Goal: Check status: Check status

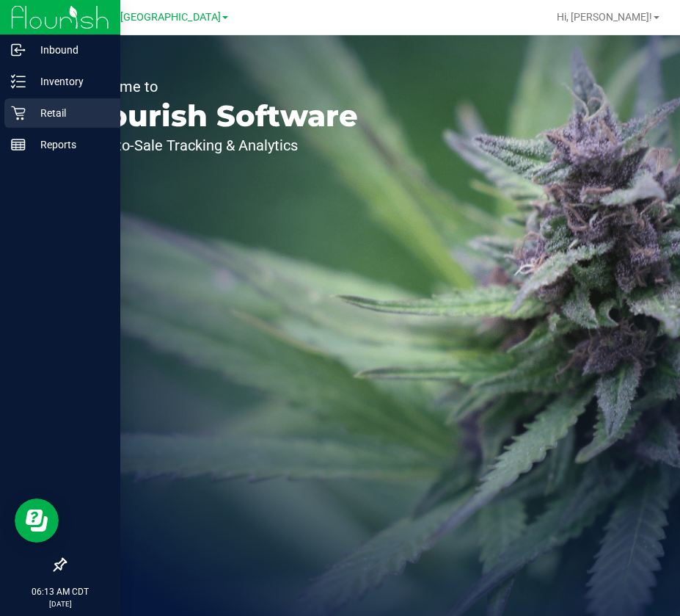
click at [21, 113] on icon at bounding box center [18, 113] width 14 height 14
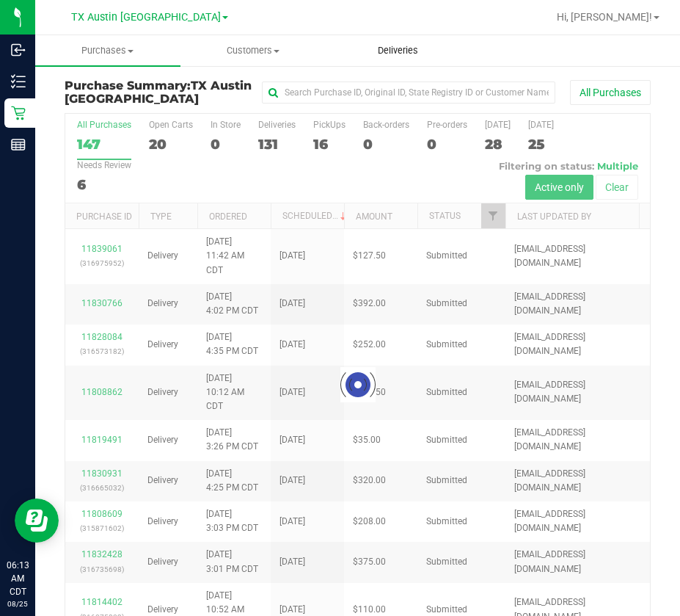
click at [406, 50] on span "Deliveries" at bounding box center [398, 50] width 80 height 13
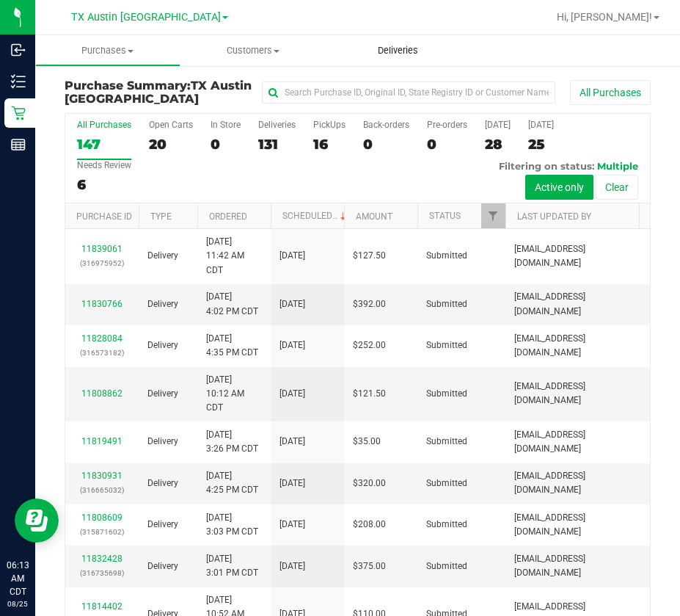
click at [406, 50] on span "Deliveries" at bounding box center [398, 50] width 80 height 13
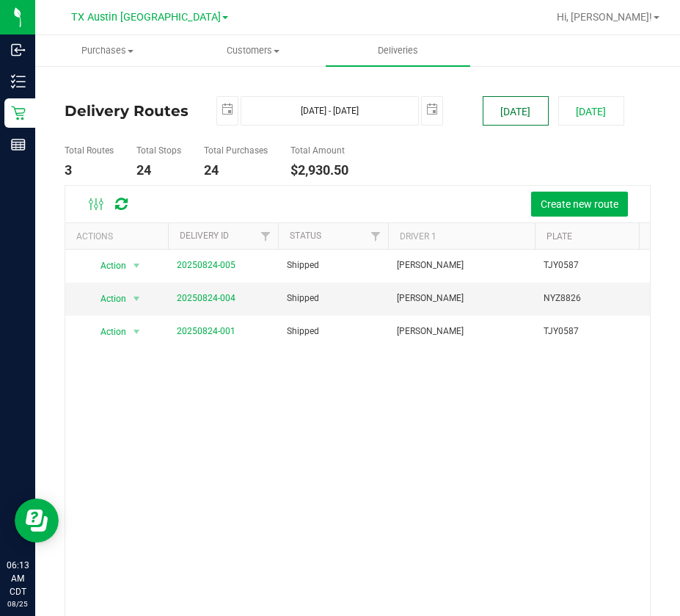
click at [497, 109] on button "[DATE]" at bounding box center [516, 110] width 66 height 29
click at [208, 298] on link "20250824-004" at bounding box center [206, 298] width 59 height 10
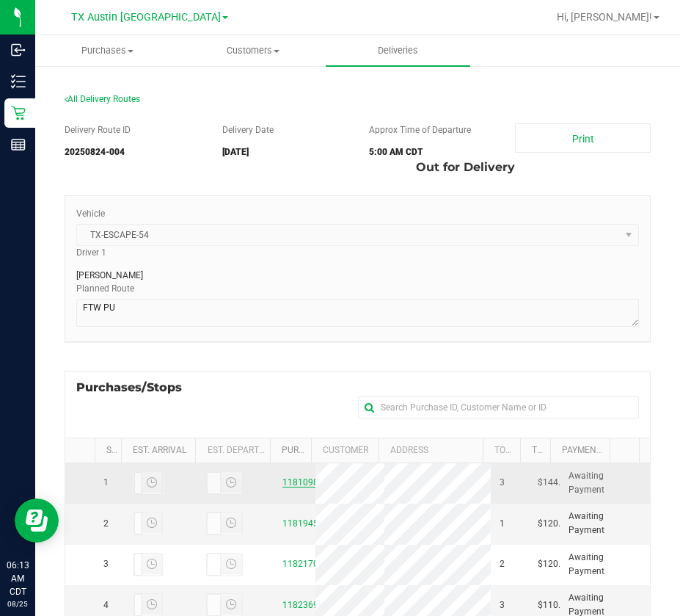
click at [283, 487] on link "11810988" at bounding box center [303, 482] width 41 height 10
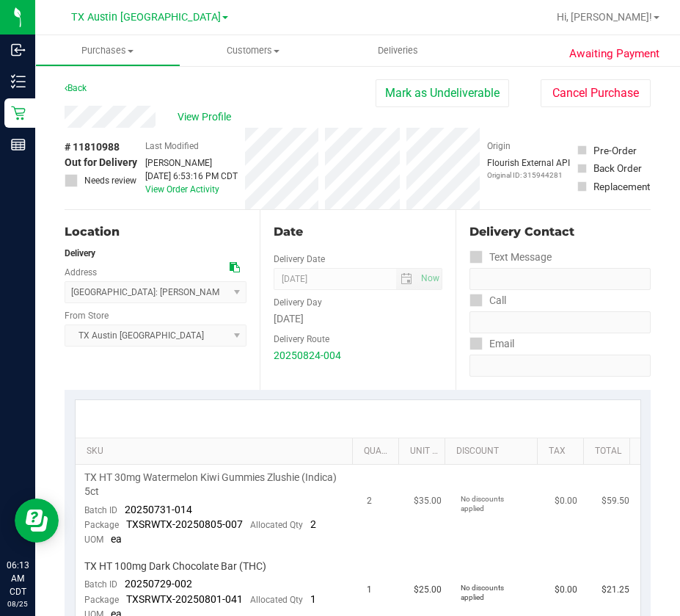
scroll to position [147, 0]
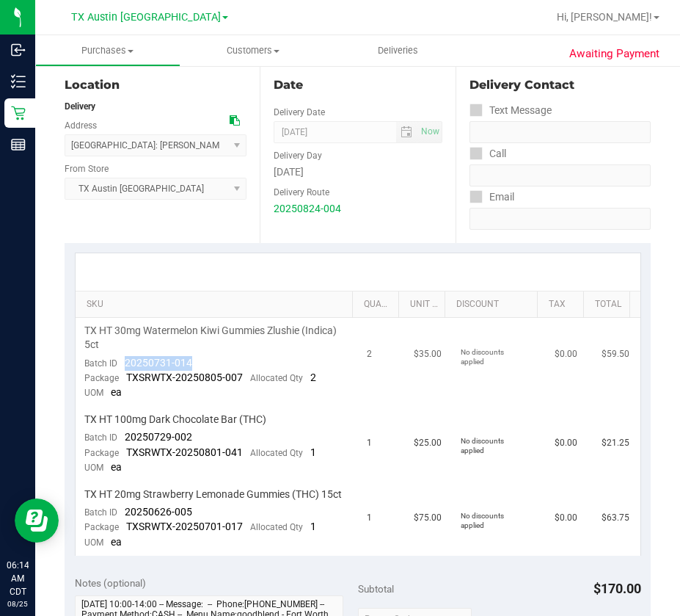
drag, startPoint x: 196, startPoint y: 367, endPoint x: 126, endPoint y: 361, distance: 70.7
click at [126, 361] on td "TX HT 30mg Watermelon Kiwi Gummies Zlushie (Indica) 5ct Batch ID 20250731-014 P…" at bounding box center [217, 362] width 283 height 89
copy span "20250731-014"
drag, startPoint x: 208, startPoint y: 430, endPoint x: 123, endPoint y: 437, distance: 85.5
click at [123, 437] on td "TX HT 100mg Dark Chocolate Bar (THC) Batch ID 20250729-002 Package TXSRWTX-2025…" at bounding box center [217, 444] width 283 height 75
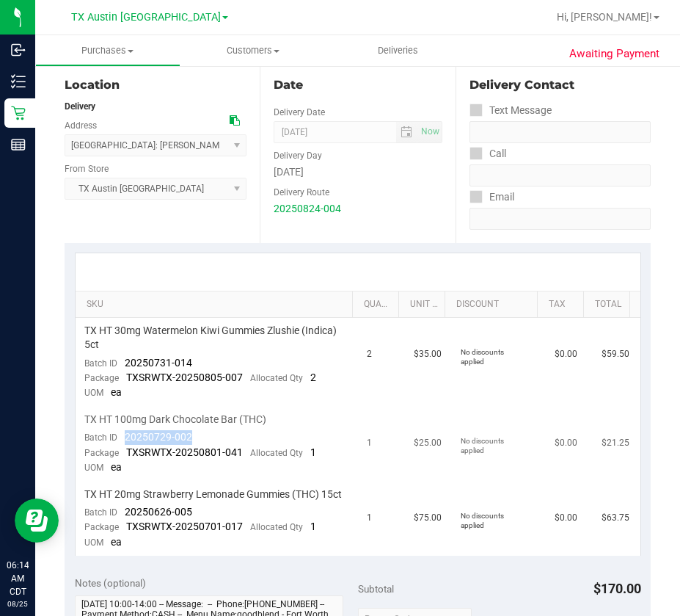
copy span "20250729-002"
drag, startPoint x: 204, startPoint y: 528, endPoint x: 123, endPoint y: 530, distance: 80.8
click at [123, 530] on td "TX HT 20mg Strawberry Lemonade Gummies (THC) 15ct Batch ID 20250626-005 Package…" at bounding box center [217, 518] width 283 height 74
copy span "20250626-005"
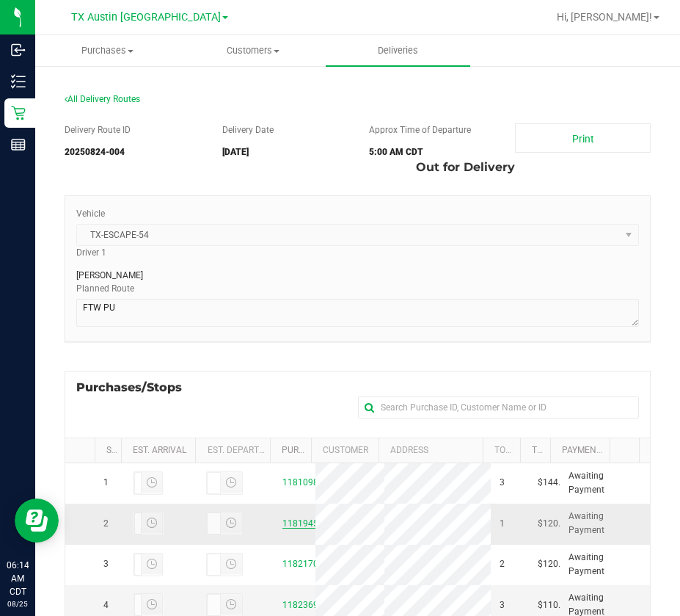
click at [289, 528] on link "11819456" at bounding box center [303, 523] width 41 height 10
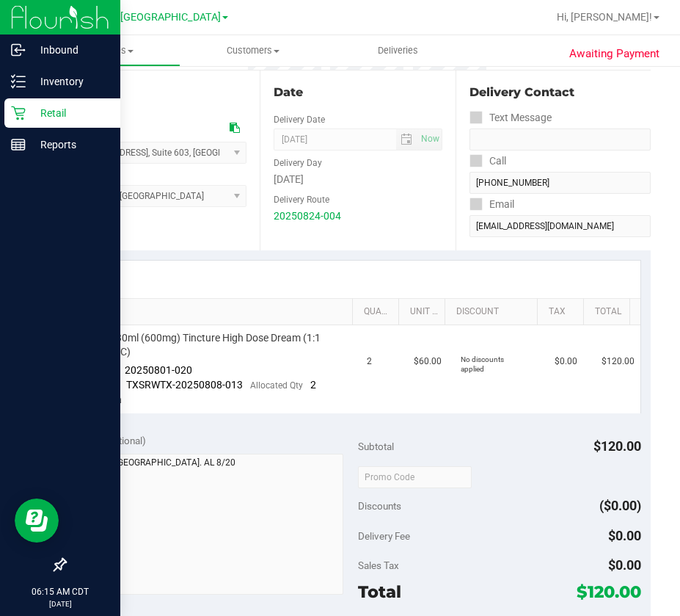
scroll to position [294, 0]
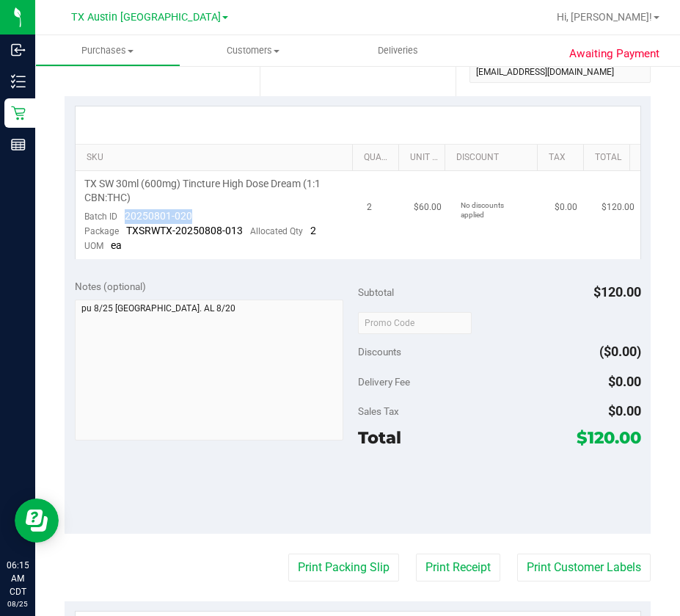
drag, startPoint x: 203, startPoint y: 211, endPoint x: 122, endPoint y: 210, distance: 80.7
click at [122, 210] on td "TX SW 30ml (600mg) Tincture High Dose Dream (1:1 CBN:THC) Batch ID 20250801-020…" at bounding box center [217, 215] width 283 height 88
copy span "20250801-020"
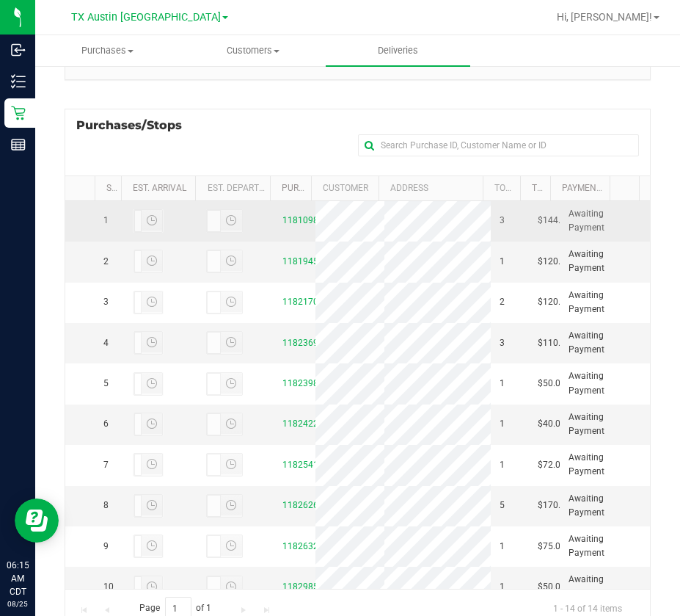
scroll to position [263, 0]
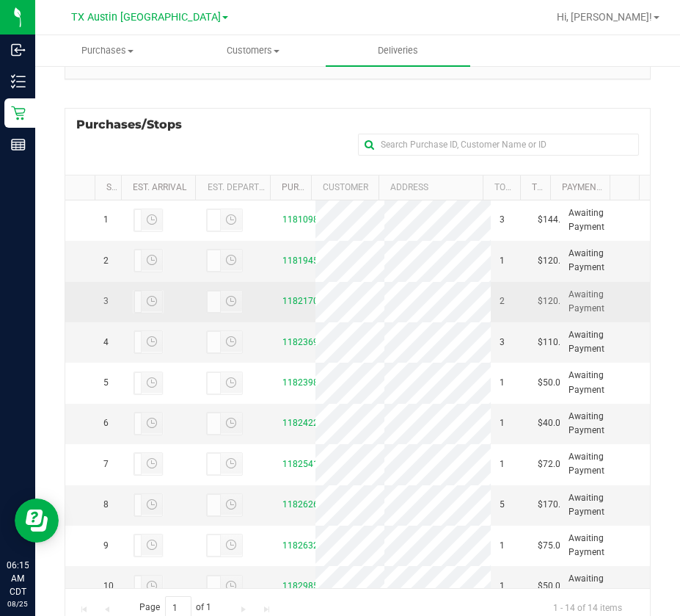
drag, startPoint x: 289, startPoint y: 351, endPoint x: 288, endPoint y: 364, distance: 13.2
click at [289, 308] on div "11821703" at bounding box center [295, 301] width 24 height 14
click at [288, 308] on div "11821703" at bounding box center [295, 301] width 24 height 14
click at [290, 308] on div "11821703" at bounding box center [295, 301] width 24 height 14
click at [291, 306] on link "11821703" at bounding box center [303, 301] width 41 height 10
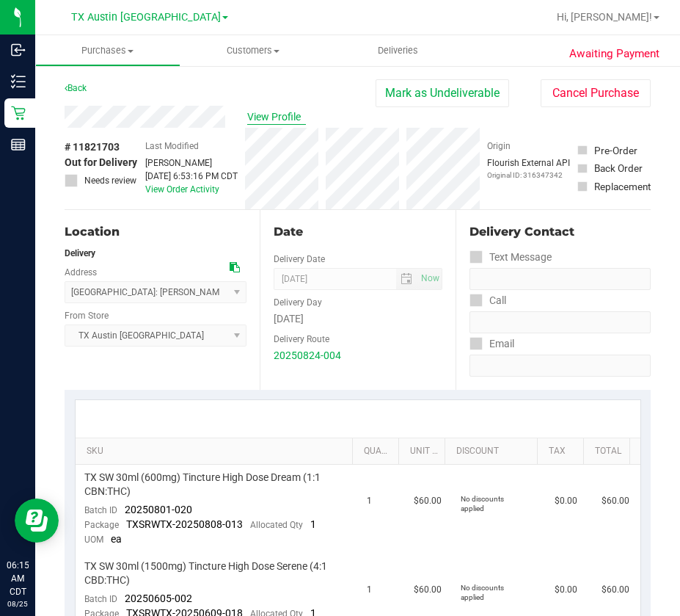
click at [285, 114] on span "View Profile" at bounding box center [276, 116] width 59 height 15
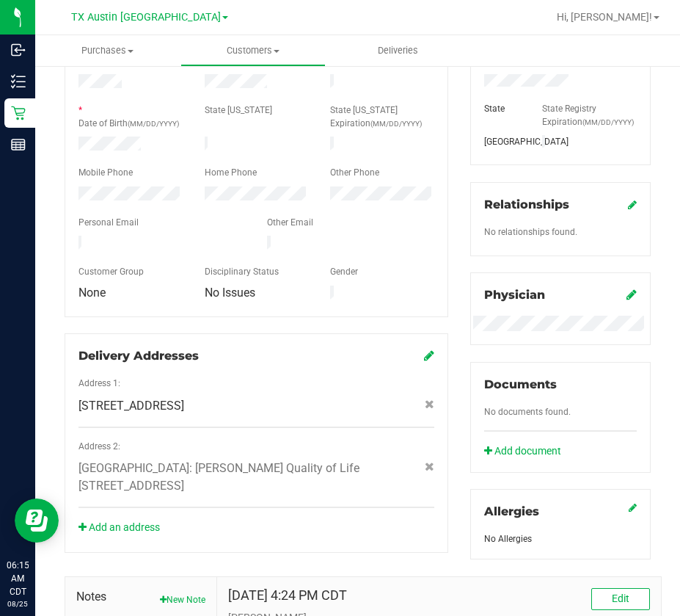
scroll to position [512, 0]
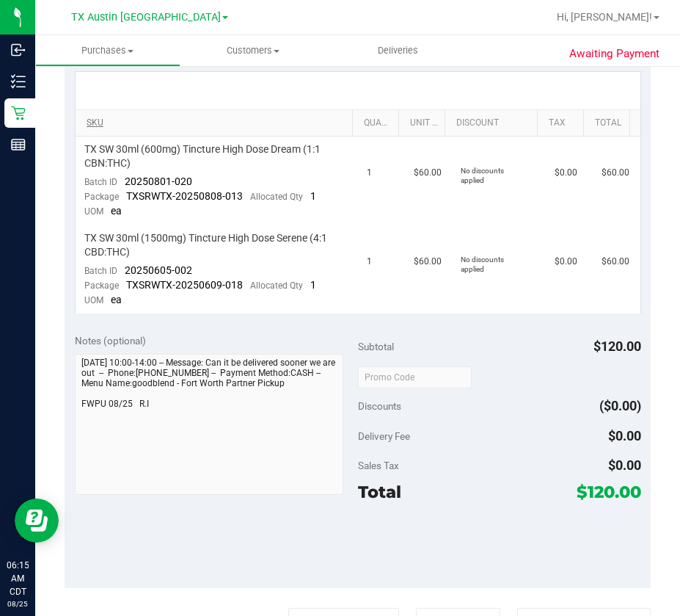
scroll to position [145, 0]
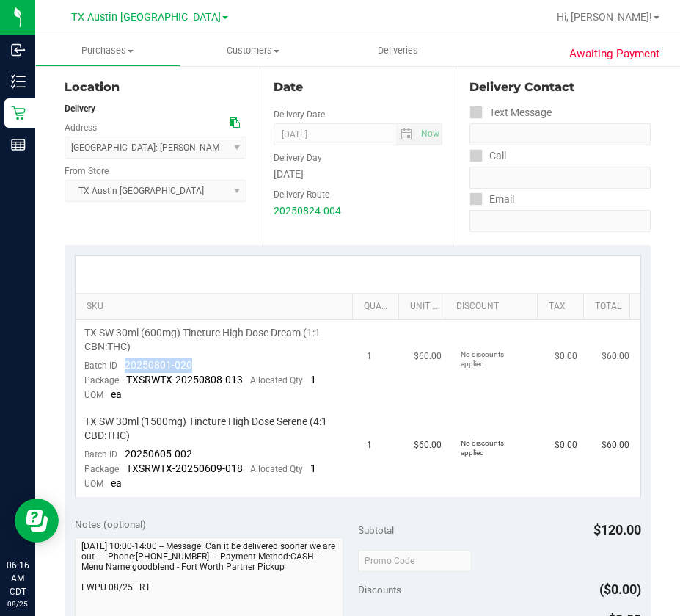
drag, startPoint x: 203, startPoint y: 360, endPoint x: 125, endPoint y: 364, distance: 78.6
click at [125, 364] on td "TX SW 30ml (600mg) Tincture High Dose Dream (1:1 CBN:THC) Batch ID 20250801-020…" at bounding box center [217, 364] width 283 height 89
copy span "20250801-020"
drag, startPoint x: 202, startPoint y: 454, endPoint x: 123, endPoint y: 458, distance: 78.7
click at [123, 458] on td "TX SW 30ml (1500mg) Tincture High Dose Serene (4:1 CBD:THC) Batch ID 20250605-0…" at bounding box center [217, 453] width 283 height 88
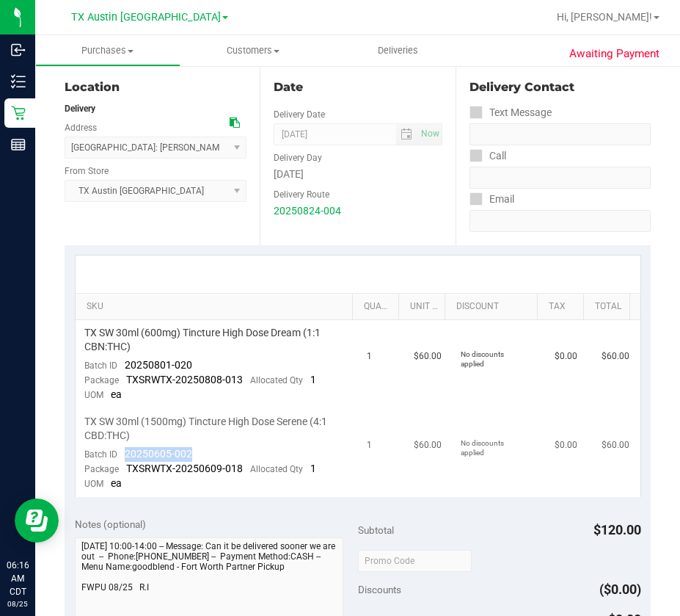
copy span "20250605-002"
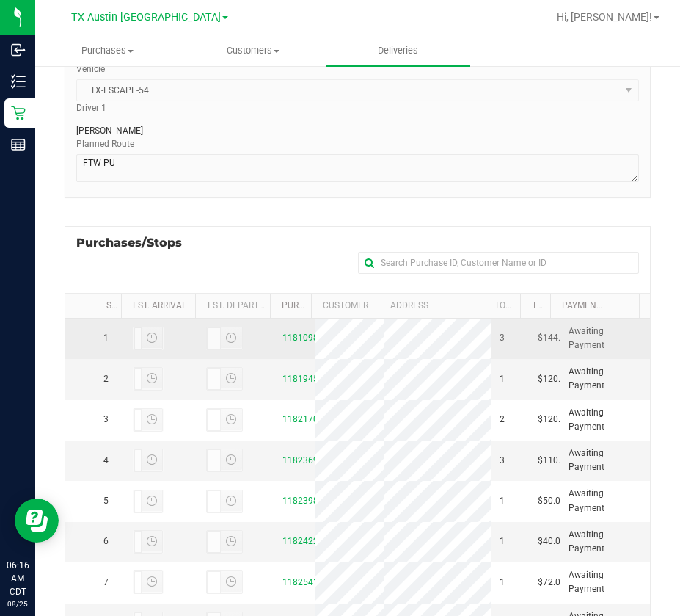
scroll to position [189, 0]
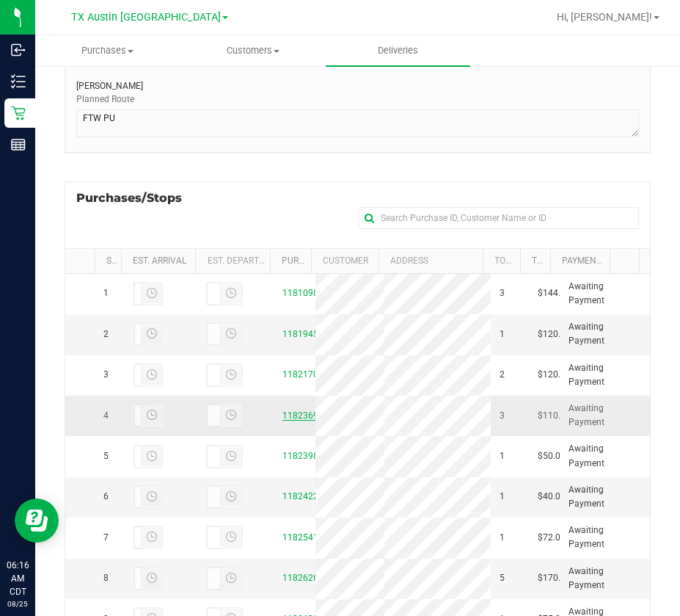
click at [286, 421] on link "11823694" at bounding box center [303, 415] width 41 height 10
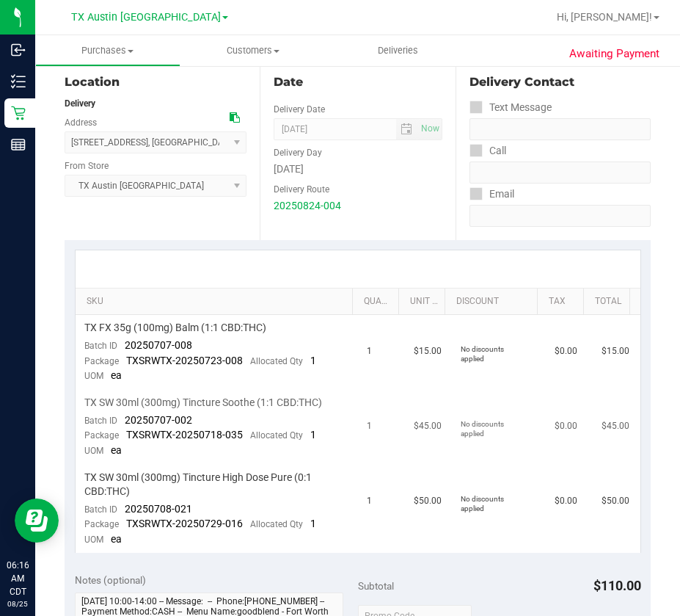
scroll to position [220, 0]
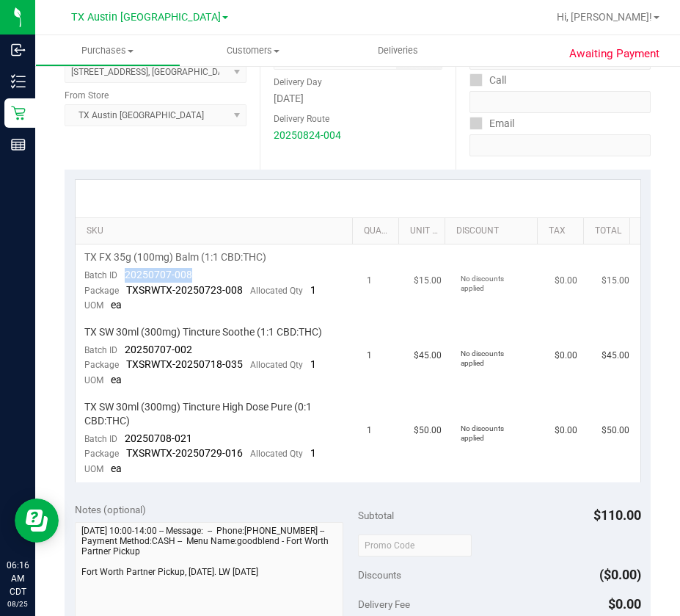
drag, startPoint x: 199, startPoint y: 274, endPoint x: 125, endPoint y: 275, distance: 74.1
click at [125, 275] on td "TX FX 35g (100mg) Balm (1:1 CBD:THC) Batch ID 20250707-008 Package TXSRWTX-2025…" at bounding box center [217, 281] width 283 height 75
copy span "20250707-008"
drag, startPoint x: 200, startPoint y: 349, endPoint x: 121, endPoint y: 357, distance: 79.8
click at [121, 357] on td "TX SW 30ml (300mg) Tincture Soothe (1:1 CBD:THC) Batch ID 20250707-002 Package …" at bounding box center [217, 356] width 283 height 75
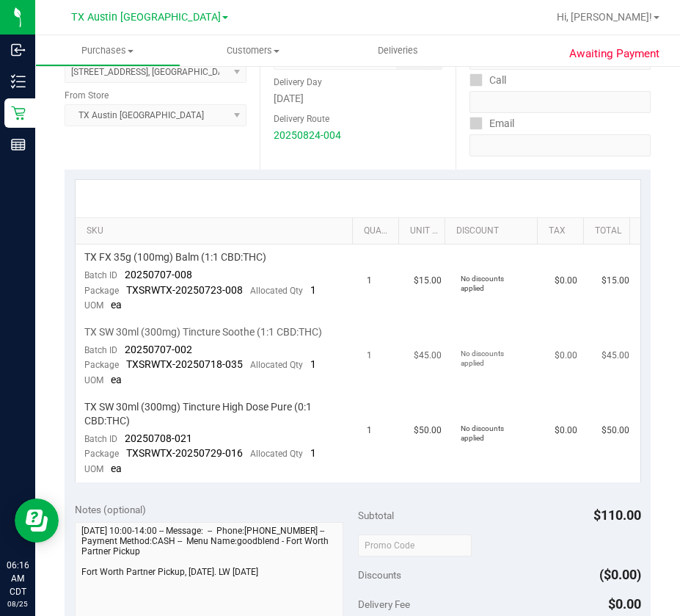
copy div
click at [155, 354] on span "20250707-002" at bounding box center [159, 349] width 68 height 12
drag, startPoint x: 195, startPoint y: 348, endPoint x: 122, endPoint y: 350, distance: 73.4
click at [122, 350] on td "TX SW 30ml (300mg) Tincture Soothe (1:1 CBD:THC) Batch ID 20250707-002 Package …" at bounding box center [217, 356] width 283 height 75
copy span "20250707-002"
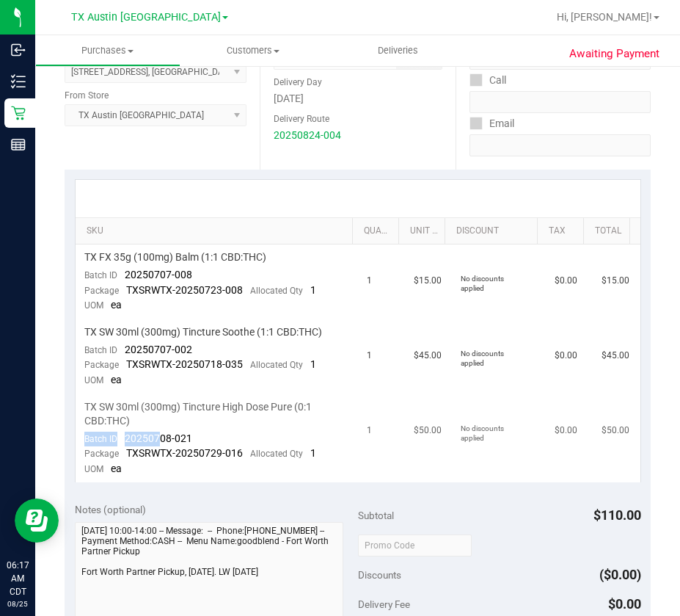
drag, startPoint x: 210, startPoint y: 428, endPoint x: 162, endPoint y: 437, distance: 48.5
click at [162, 437] on td "TX SW 30ml (300mg) Tincture High Dose Pure (0:1 CBD:THC) Batch ID 20250708-021 …" at bounding box center [217, 438] width 283 height 88
drag, startPoint x: 180, startPoint y: 442, endPoint x: 195, endPoint y: 440, distance: 15.5
click at [187, 442] on span "20250708-021" at bounding box center [159, 438] width 68 height 12
drag, startPoint x: 197, startPoint y: 440, endPoint x: 121, endPoint y: 443, distance: 76.4
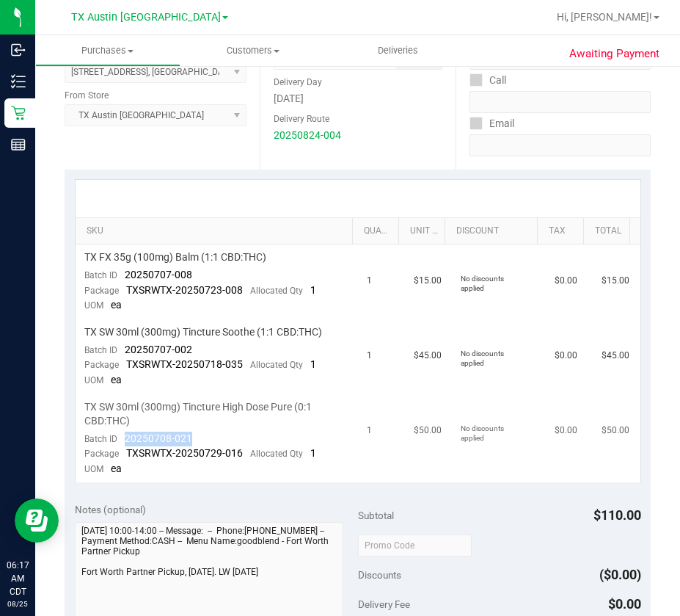
click at [121, 443] on td "TX SW 30ml (300mg) Tincture High Dose Pure (0:1 CBD:THC) Batch ID 20250708-021 …" at bounding box center [217, 438] width 283 height 88
copy span "20250708-021"
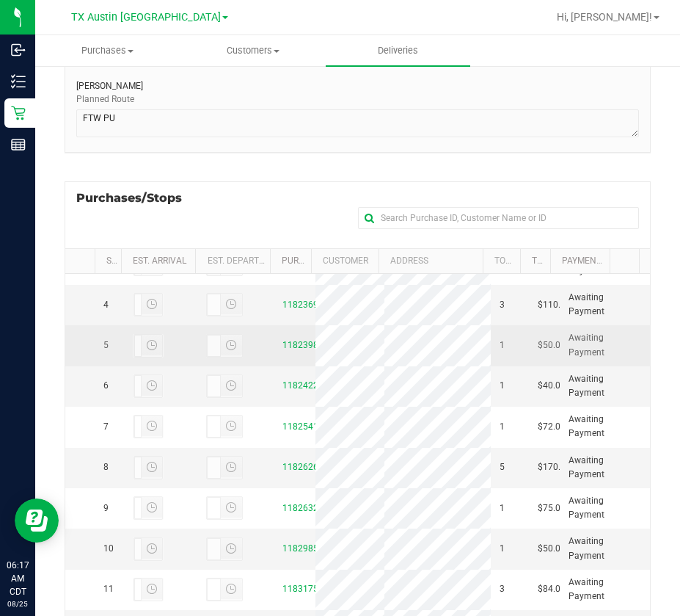
scroll to position [220, 0]
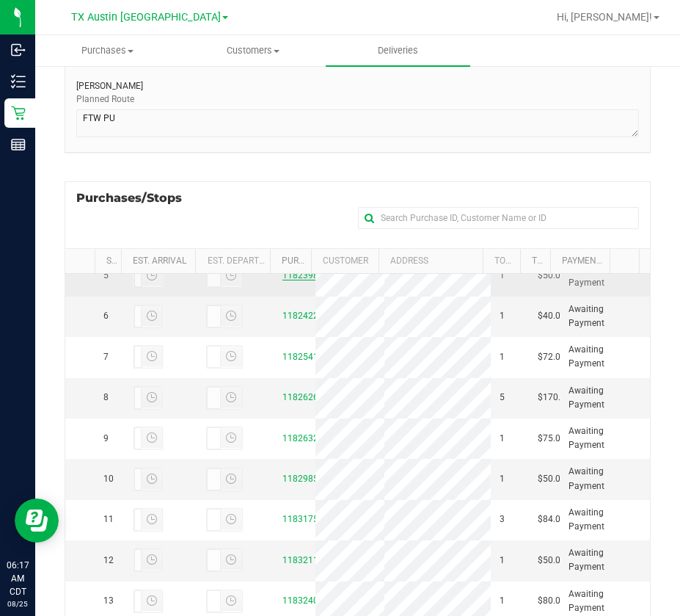
click at [289, 280] on link "11823985" at bounding box center [303, 275] width 41 height 10
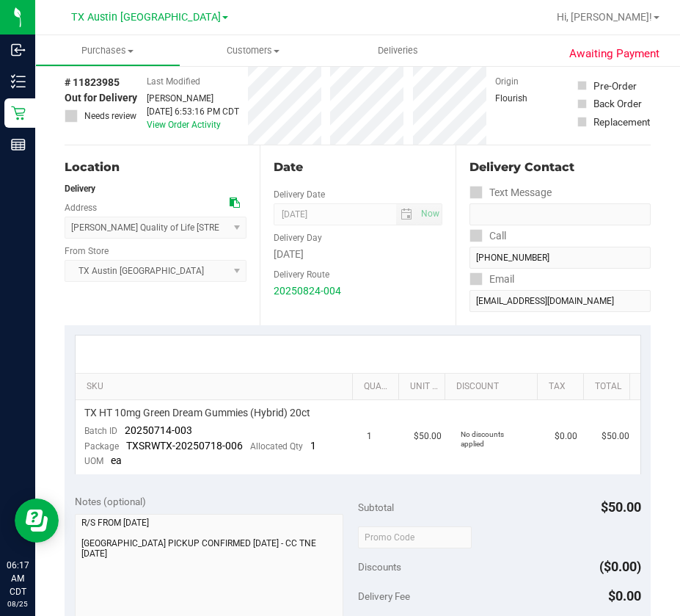
scroll to position [147, 0]
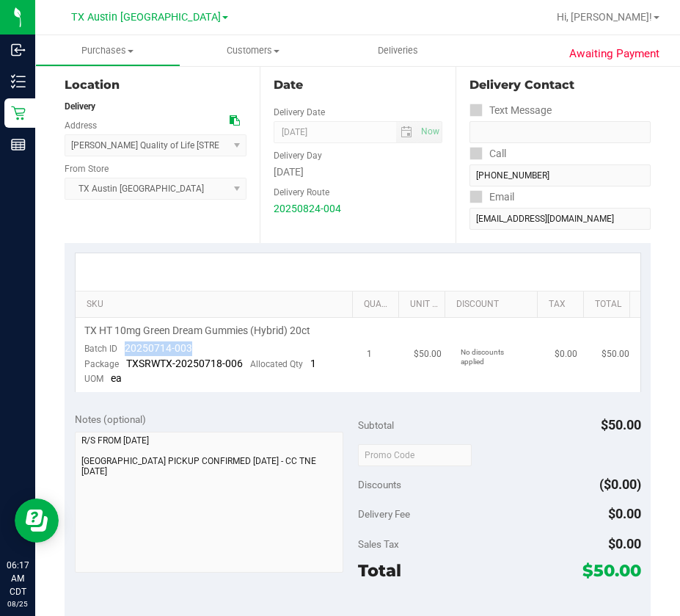
drag, startPoint x: 207, startPoint y: 341, endPoint x: 125, endPoint y: 347, distance: 82.5
click at [125, 347] on td "TX HT 10mg Green Dream Gummies (Hybrid) 20ct Batch ID 20250714-003 Package TXSR…" at bounding box center [217, 355] width 283 height 74
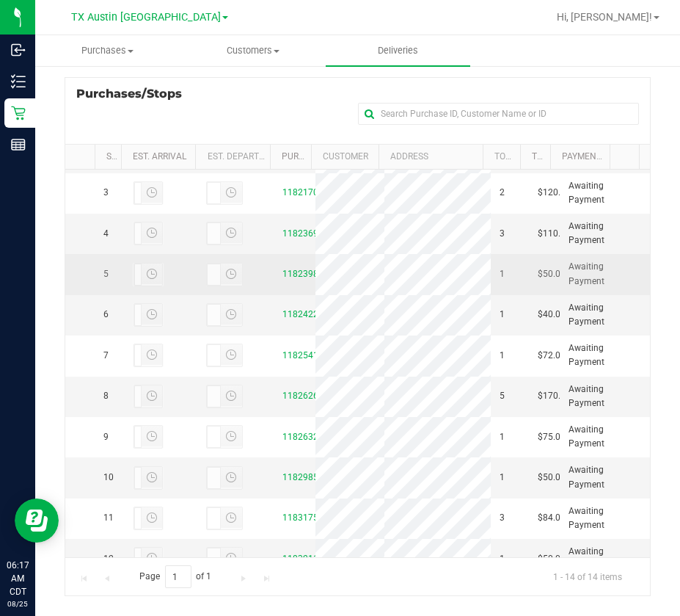
scroll to position [147, 0]
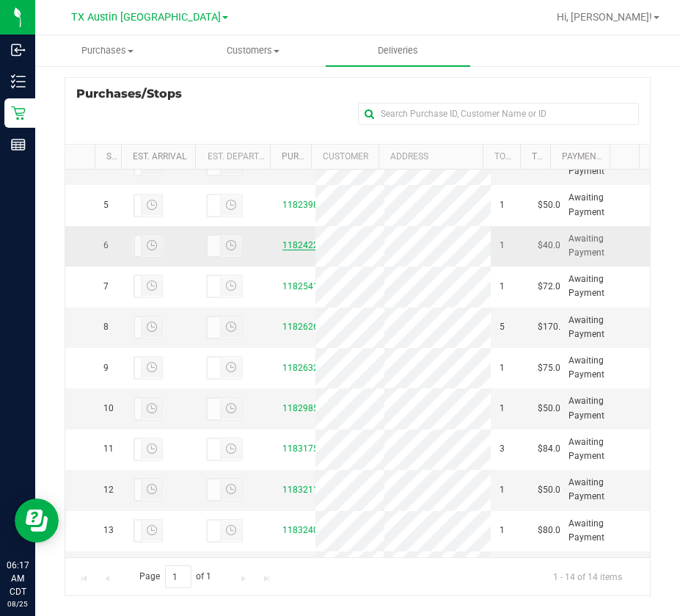
click at [288, 250] on link "11824225" at bounding box center [303, 245] width 41 height 10
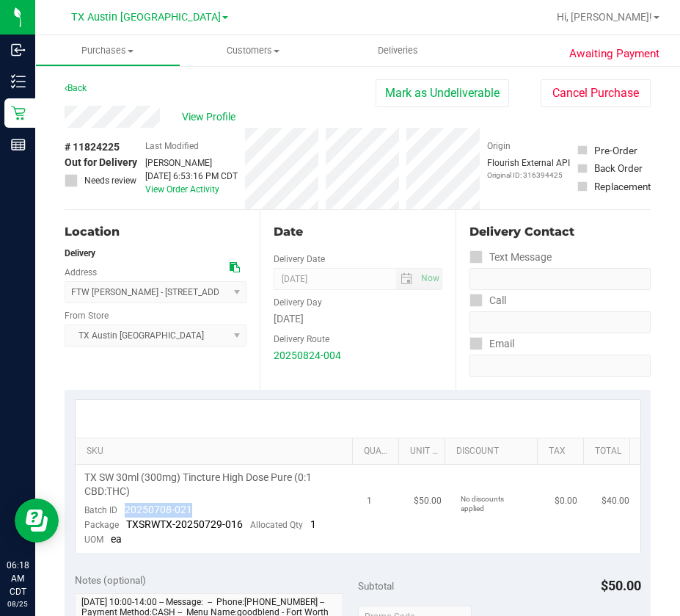
drag, startPoint x: 197, startPoint y: 510, endPoint x: 120, endPoint y: 506, distance: 77.9
click at [120, 506] on td "TX SW 30ml (300mg) Tincture High Dose Pure (0:1 CBD:THC) Batch ID 20250708-021 …" at bounding box center [217, 509] width 283 height 88
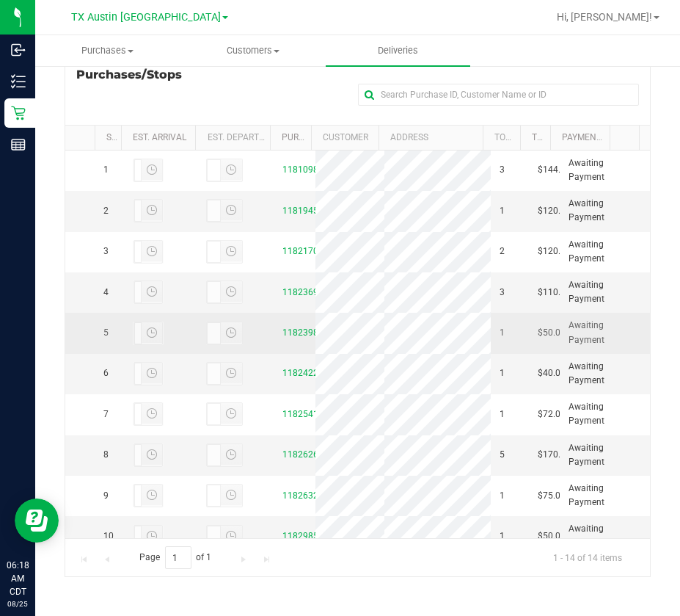
scroll to position [147, 0]
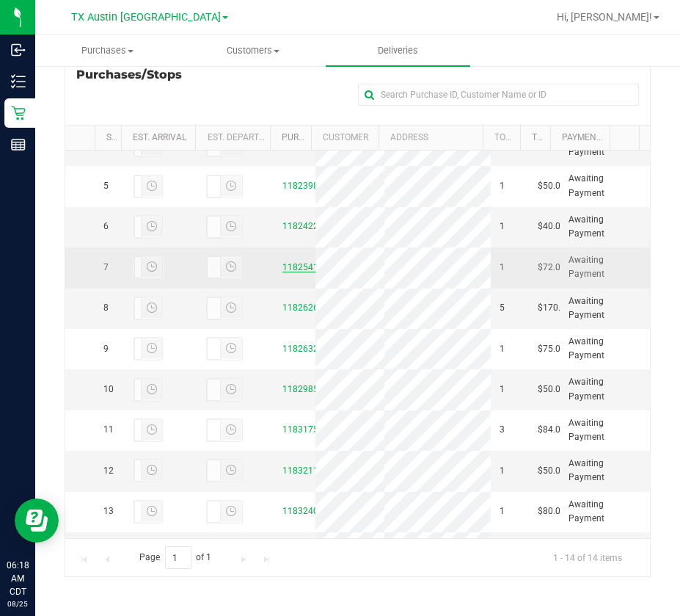
click at [289, 272] on link "11825411" at bounding box center [303, 267] width 41 height 10
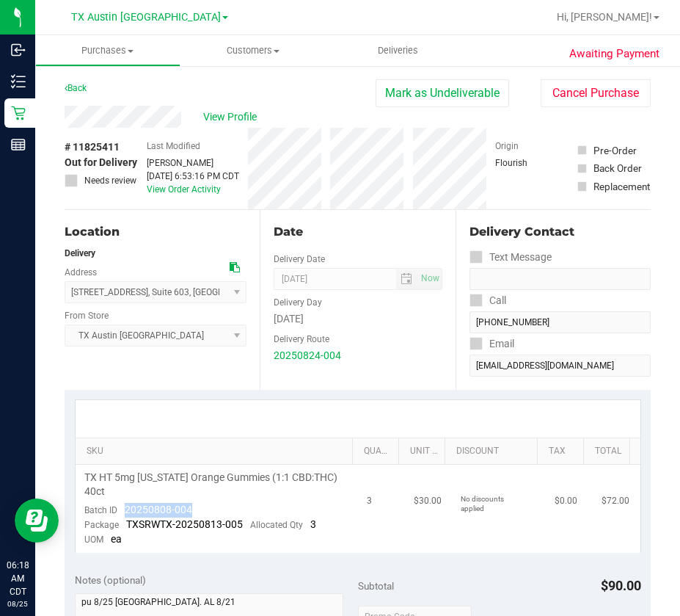
drag, startPoint x: 195, startPoint y: 505, endPoint x: 121, endPoint y: 511, distance: 74.4
click at [121, 511] on td "TX HT 5mg [US_STATE] Orange Gummies (1:1 CBD:THC) 40ct Batch ID 20250808-004 Pa…" at bounding box center [217, 509] width 283 height 88
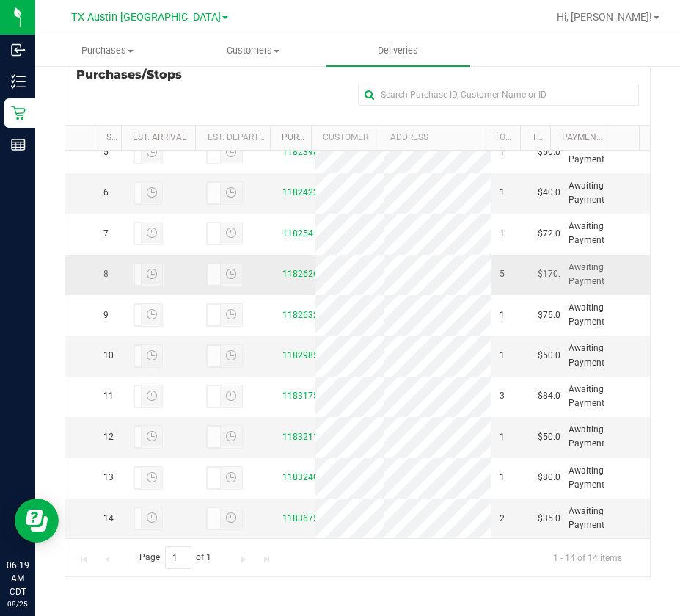
scroll to position [220, 0]
click at [283, 279] on link "11826269" at bounding box center [303, 274] width 41 height 10
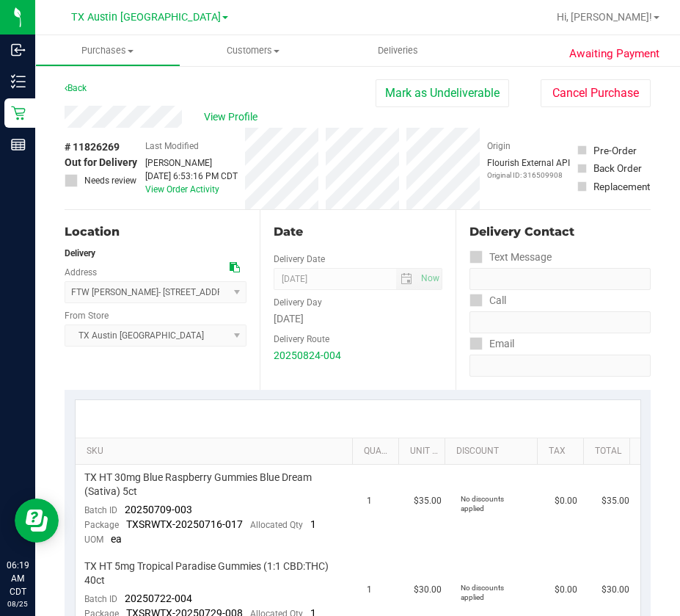
click at [159, 104] on div "Back [PERSON_NAME] as Undeliverable Cancel Purchase" at bounding box center [358, 92] width 586 height 26
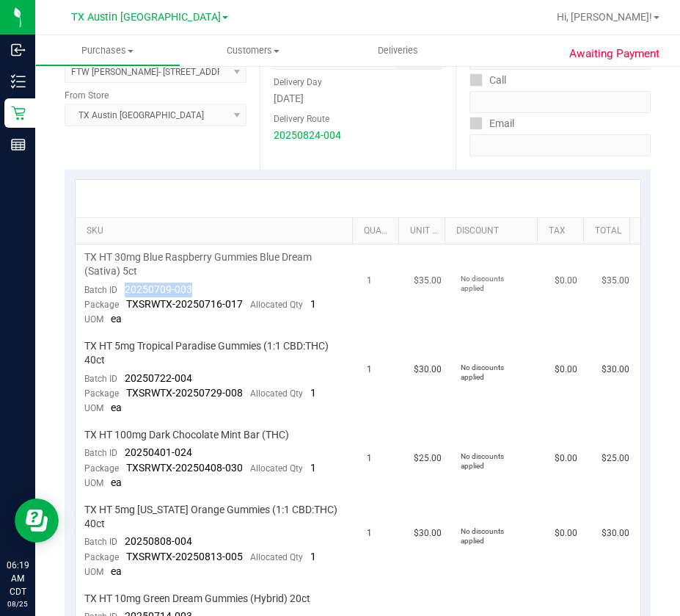
drag, startPoint x: 211, startPoint y: 288, endPoint x: 126, endPoint y: 290, distance: 84.4
click at [126, 290] on td "TX HT 30mg Blue Raspberry Gummies Blue Dream (Sativa) 5ct Batch ID 20250709-003…" at bounding box center [217, 288] width 283 height 89
drag, startPoint x: 188, startPoint y: 379, endPoint x: 122, endPoint y: 384, distance: 66.2
click at [122, 384] on td "TX HT 5mg Tropical Paradise Gummies (1:1 CBD:THC) 40ct Batch ID 20250722-004 Pa…" at bounding box center [217, 377] width 283 height 89
drag, startPoint x: 181, startPoint y: 450, endPoint x: 126, endPoint y: 454, distance: 54.5
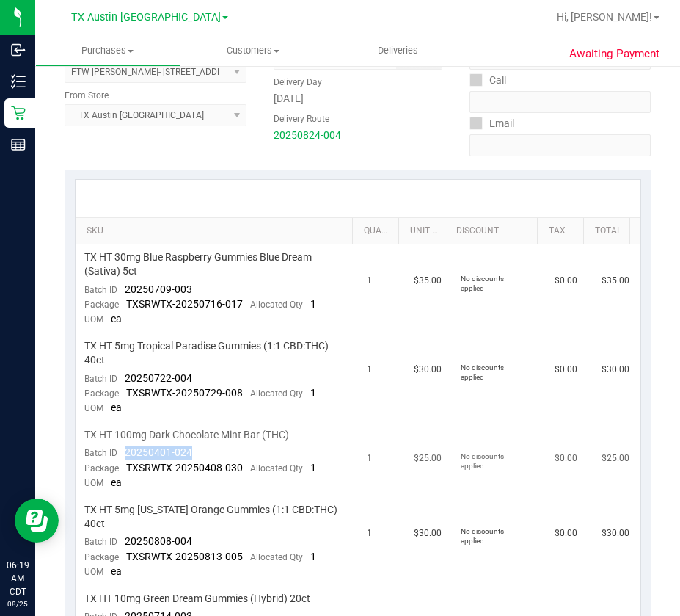
click at [126, 454] on td "TX HT 100mg Dark Chocolate Mint Bar (THC) Batch ID 20250401-024 Package TXSRWTX…" at bounding box center [217, 459] width 283 height 75
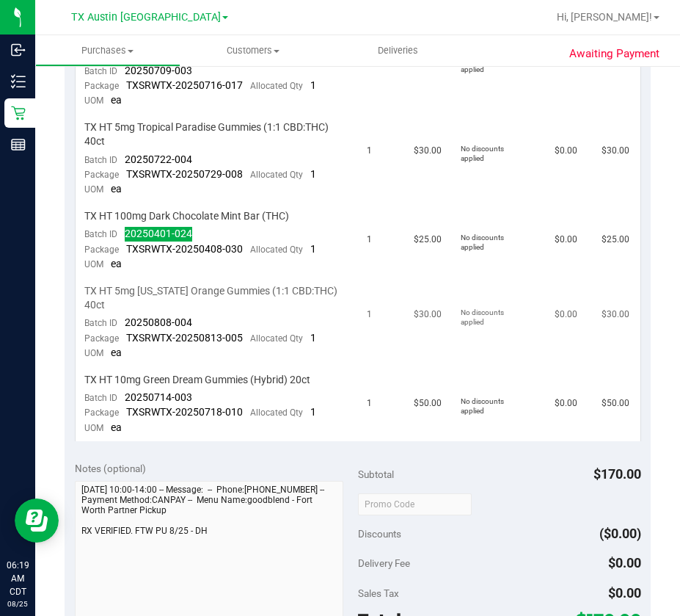
scroll to position [440, 0]
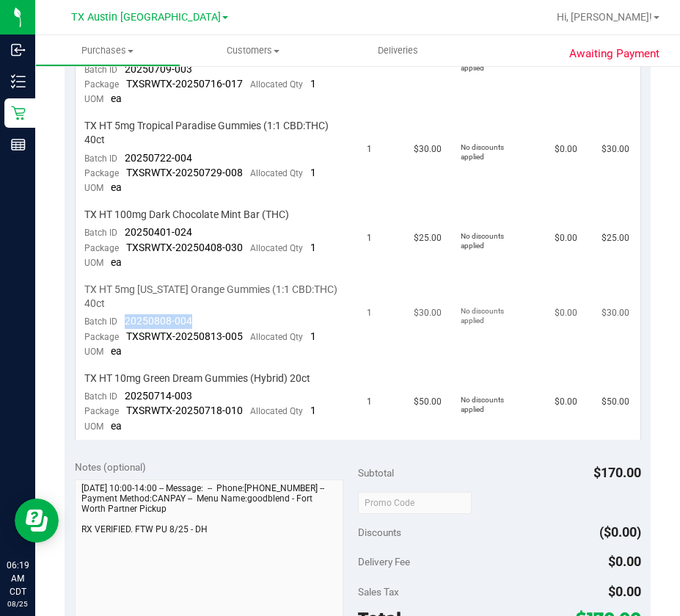
drag, startPoint x: 193, startPoint y: 323, endPoint x: 122, endPoint y: 322, distance: 71.2
click at [122, 322] on td "TX HT 5mg [US_STATE] Orange Gummies (1:1 CBD:THC) 40ct Batch ID 20250808-004 Pa…" at bounding box center [217, 321] width 283 height 89
drag, startPoint x: 193, startPoint y: 390, endPoint x: 122, endPoint y: 398, distance: 71.6
click at [121, 398] on td "TX HT 10mg Green Dream Gummies (Hybrid) 20ct Batch ID 20250714-003 Package TXSR…" at bounding box center [217, 402] width 283 height 74
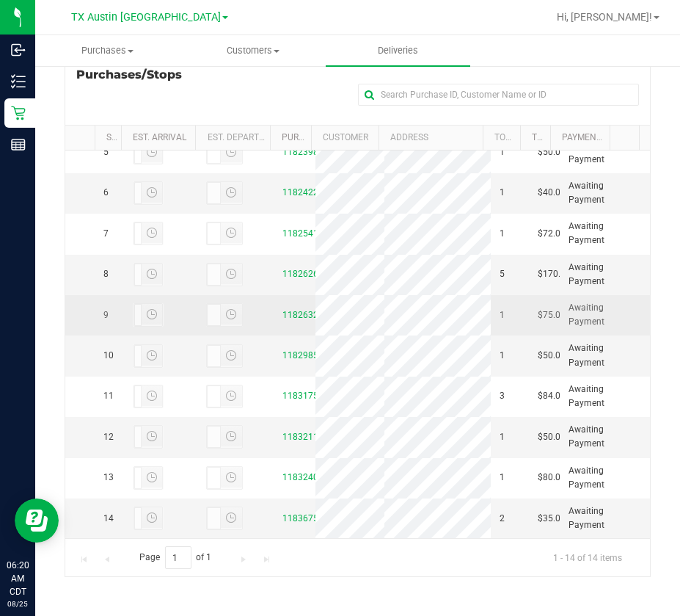
scroll to position [406, 0]
click at [284, 310] on link "11826321" at bounding box center [303, 315] width 41 height 10
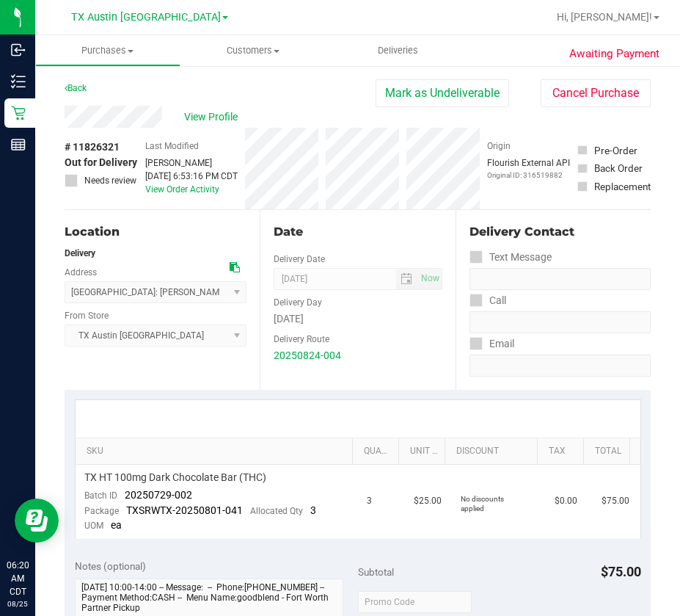
scroll to position [220, 0]
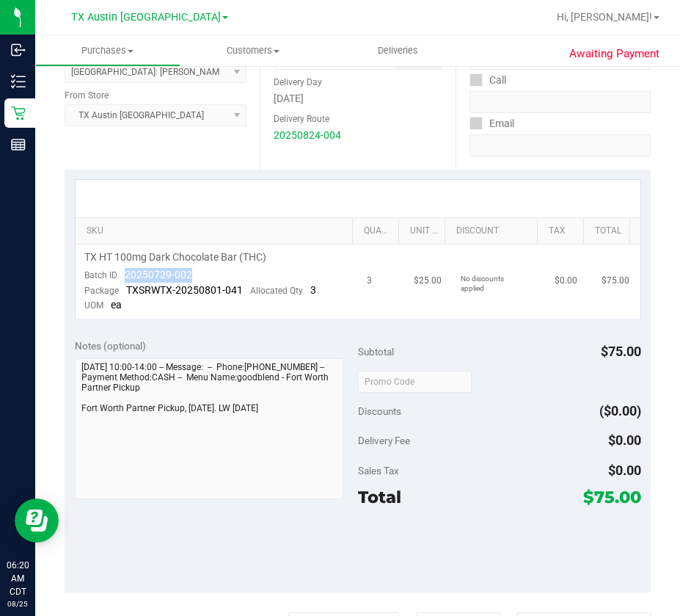
drag, startPoint x: 208, startPoint y: 277, endPoint x: 121, endPoint y: 273, distance: 87.4
click at [121, 273] on td "TX HT 100mg Dark Chocolate Bar (THC) Batch ID 20250729-002 Package TXSRWTX-2025…" at bounding box center [217, 281] width 283 height 74
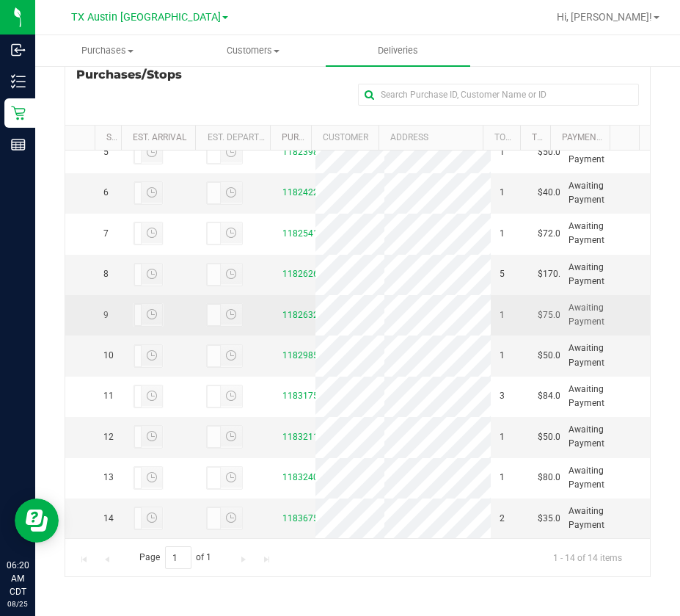
scroll to position [406, 0]
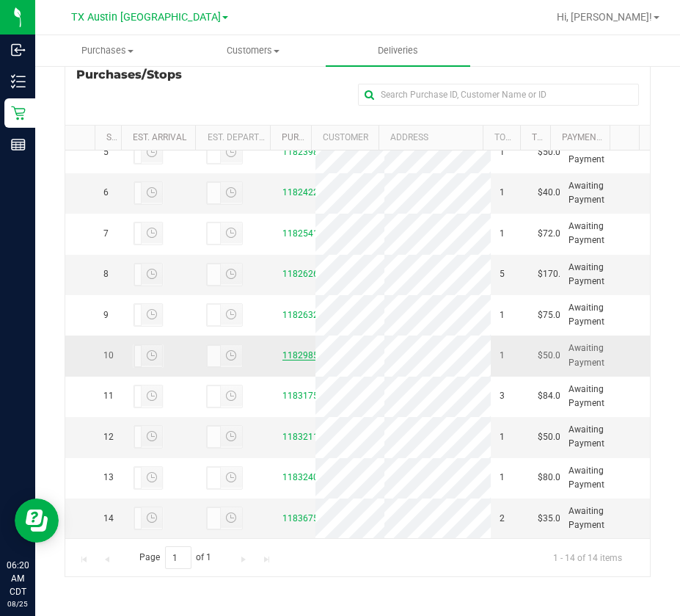
click at [283, 350] on link "11829850" at bounding box center [303, 355] width 41 height 10
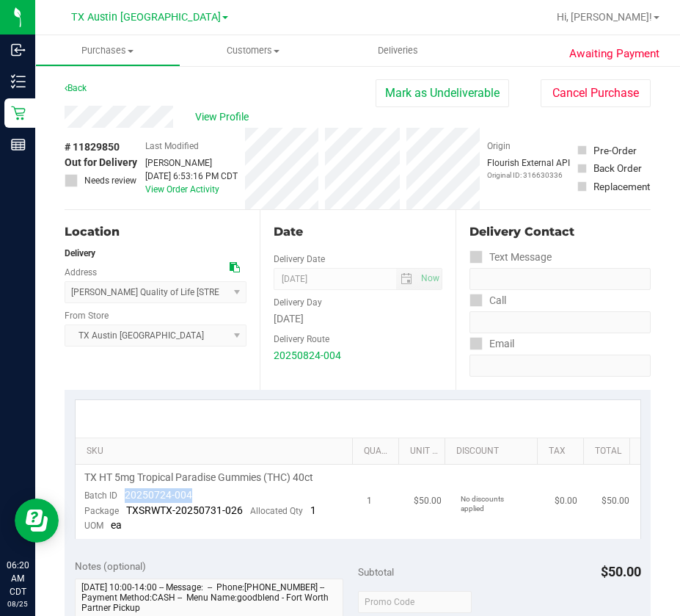
drag, startPoint x: 203, startPoint y: 492, endPoint x: 126, endPoint y: 498, distance: 77.3
click at [126, 498] on td "TX HT 5mg Tropical Paradise Gummies (THC) 40ct Batch ID 20250724-004 Package TX…" at bounding box center [217, 502] width 283 height 74
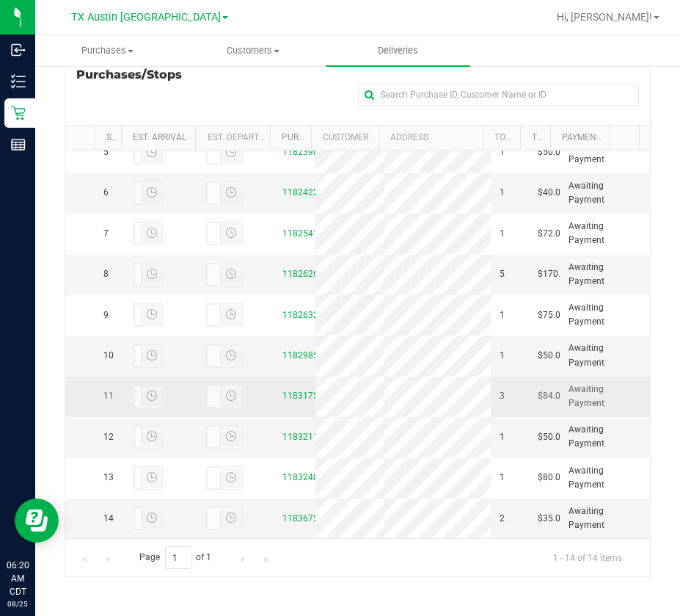
scroll to position [406, 0]
click at [283, 390] on link "11831755" at bounding box center [303, 395] width 41 height 10
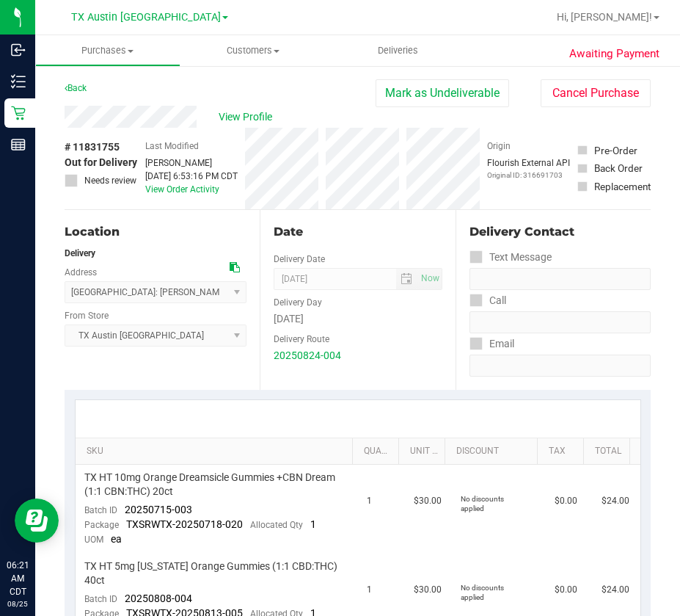
scroll to position [294, 0]
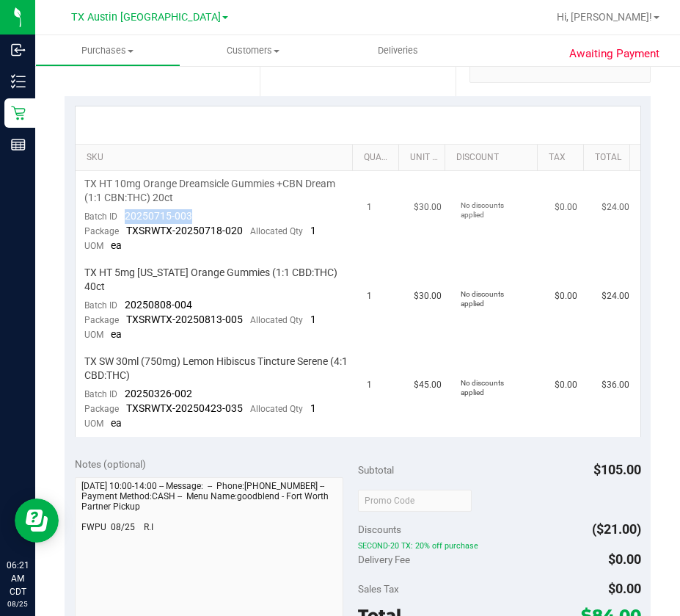
drag, startPoint x: 197, startPoint y: 216, endPoint x: 123, endPoint y: 216, distance: 74.1
click at [123, 216] on td "TX HT 10mg Orange Dreamsicle Gummies +CBN Dream (1:1 CBN:THC) 20ct Batch ID 202…" at bounding box center [217, 215] width 283 height 89
drag, startPoint x: 201, startPoint y: 297, endPoint x: 124, endPoint y: 305, distance: 77.5
click at [124, 305] on td "TX HT 5mg [US_STATE] Orange Gummies (1:1 CBD:THC) 40ct Batch ID 20250808-004 Pa…" at bounding box center [217, 304] width 283 height 89
drag, startPoint x: 197, startPoint y: 390, endPoint x: 123, endPoint y: 396, distance: 74.4
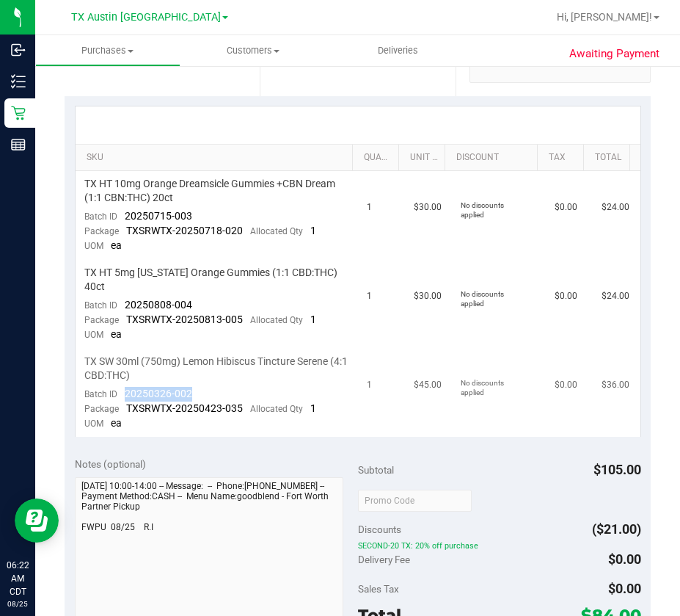
click at [123, 396] on td "TX SW 30ml (750mg) Lemon Hibiscus Tincture Serene (4:1 CBD:THC) Batch ID 202503…" at bounding box center [217, 393] width 283 height 88
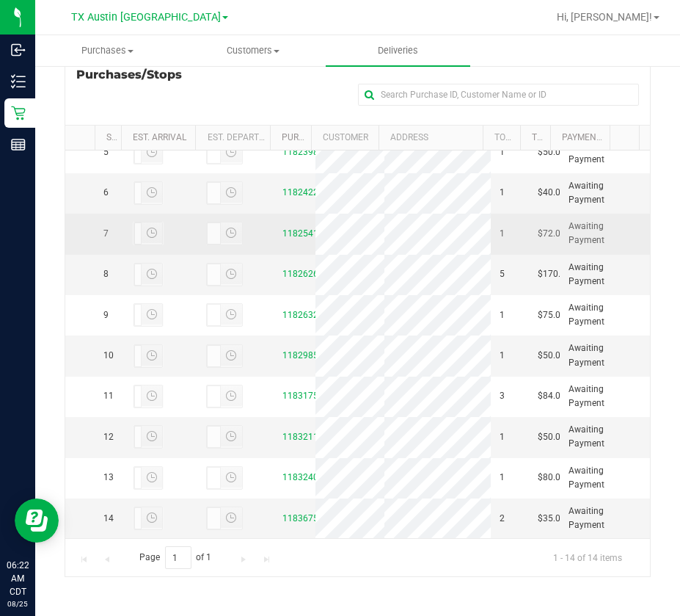
scroll to position [406, 0]
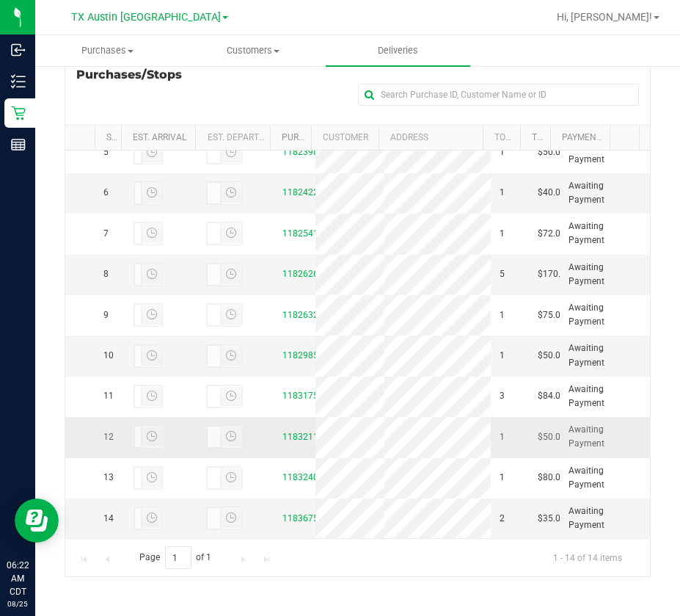
click at [283, 430] on div "11832114" at bounding box center [295, 437] width 24 height 14
click at [283, 432] on link "11832114" at bounding box center [303, 437] width 41 height 10
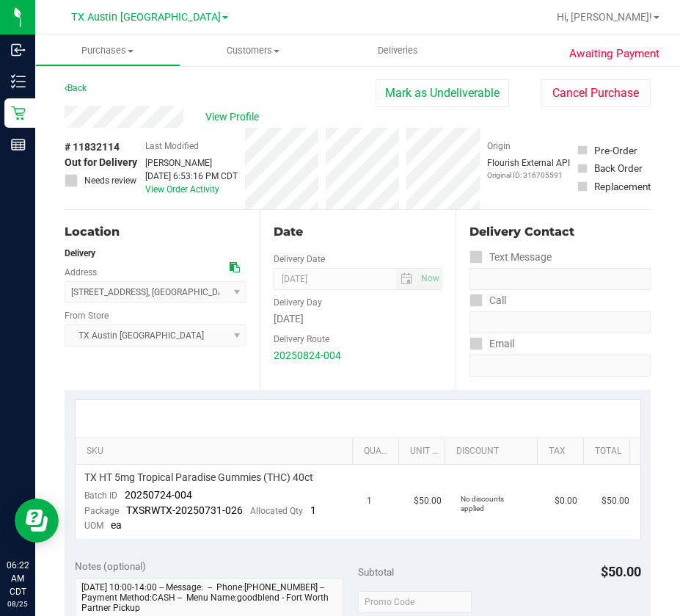
scroll to position [147, 0]
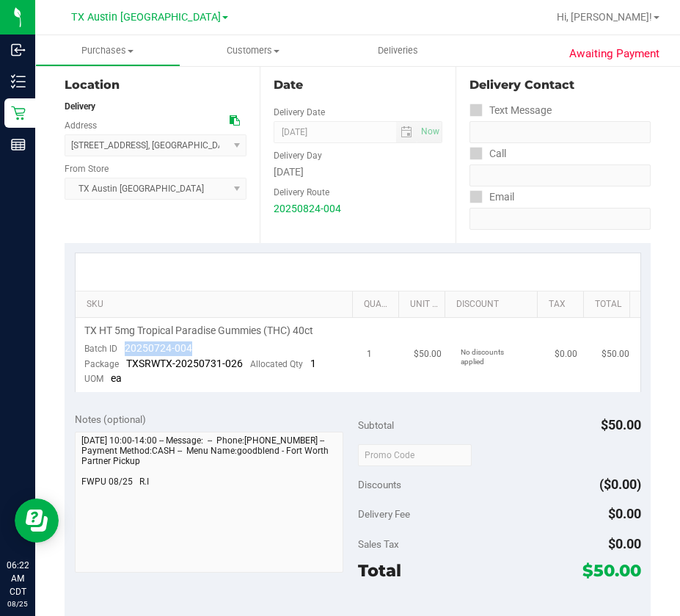
drag, startPoint x: 200, startPoint y: 348, endPoint x: 122, endPoint y: 351, distance: 77.9
click at [122, 350] on td "TX HT 5mg Tropical Paradise Gummies (THC) 40ct Batch ID 20250724-004 Package TX…" at bounding box center [217, 355] width 283 height 74
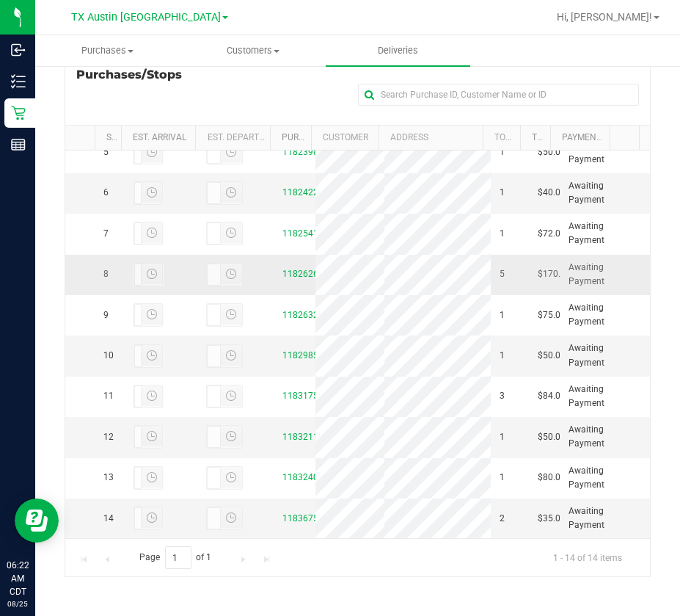
scroll to position [406, 0]
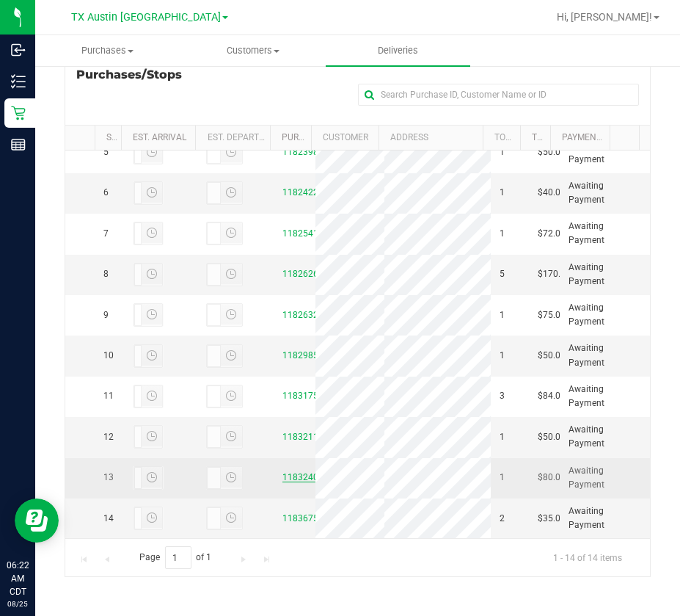
click at [302, 472] on link "11832404" at bounding box center [303, 477] width 41 height 10
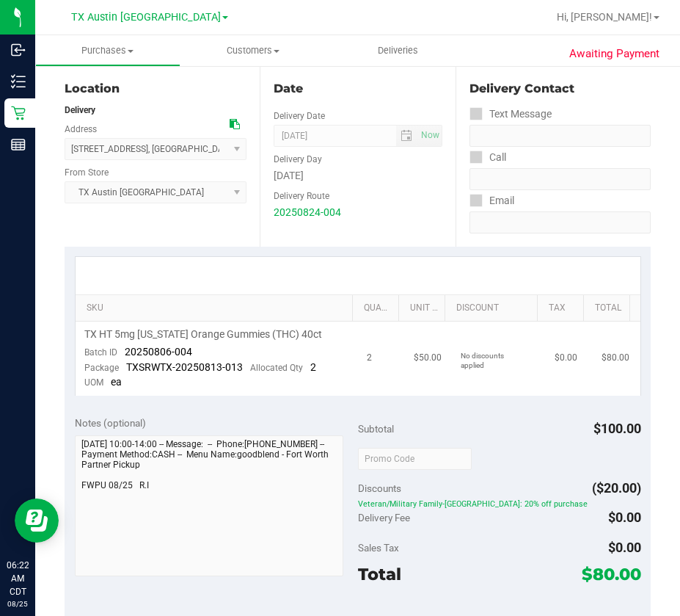
scroll to position [147, 0]
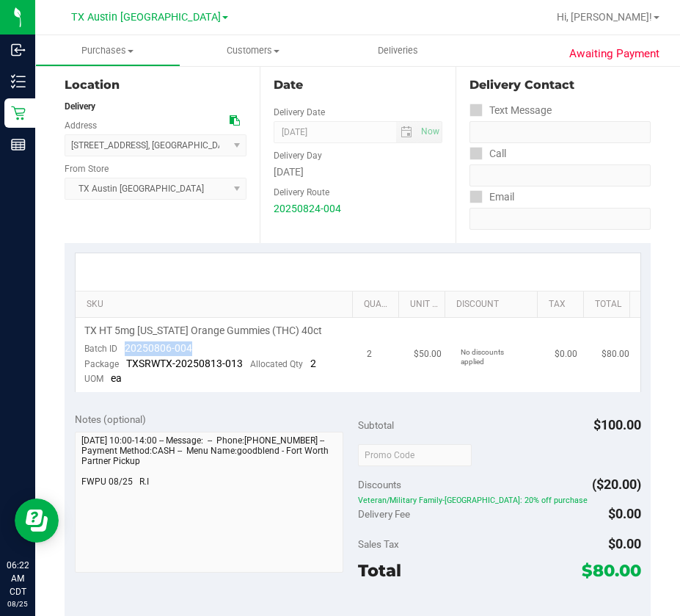
drag, startPoint x: 201, startPoint y: 346, endPoint x: 120, endPoint y: 353, distance: 81.8
click at [120, 352] on td "TX HT 5mg [US_STATE] Orange Gummies (THC) 40ct Batch ID 20250806-004 Package TX…" at bounding box center [217, 355] width 283 height 74
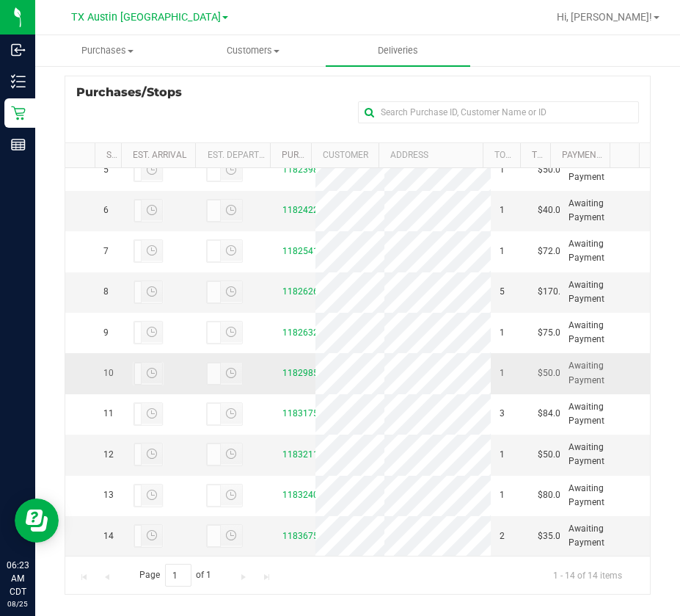
scroll to position [313, 0]
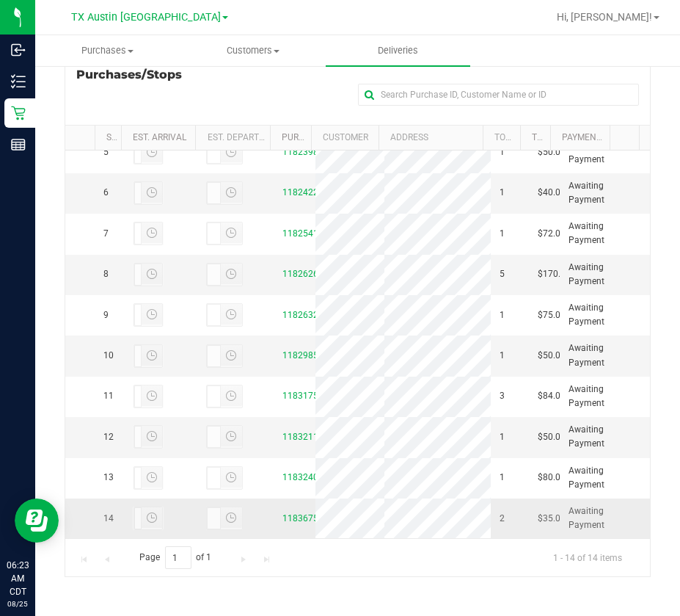
click at [286, 520] on td "11836753" at bounding box center [295, 518] width 42 height 40
click at [287, 513] on link "11836753" at bounding box center [303, 518] width 41 height 10
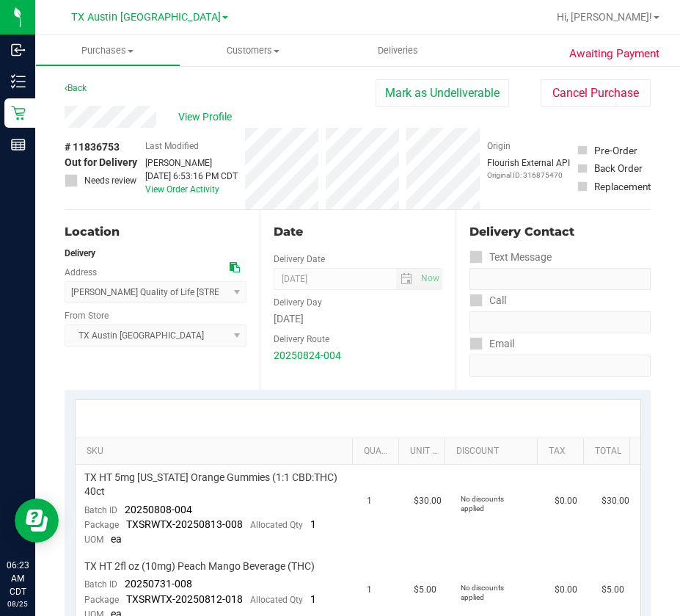
click at [205, 108] on div "View Profile" at bounding box center [220, 117] width 311 height 22
click at [208, 113] on span "View Profile" at bounding box center [207, 116] width 59 height 15
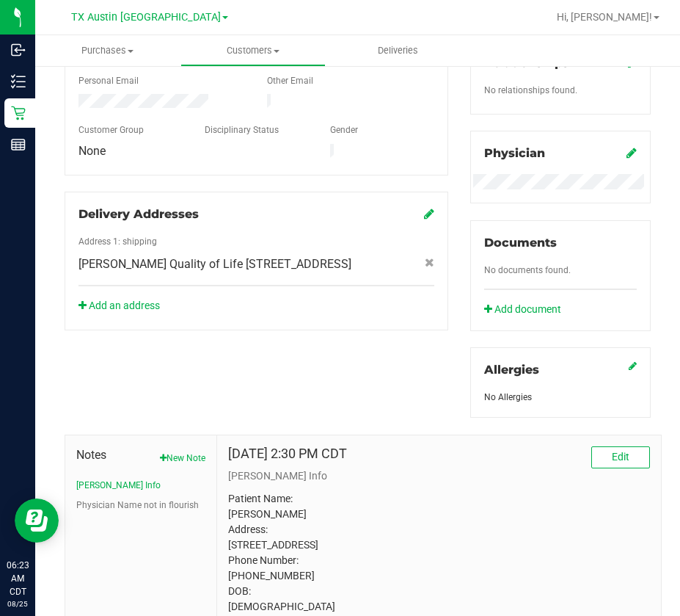
scroll to position [512, 0]
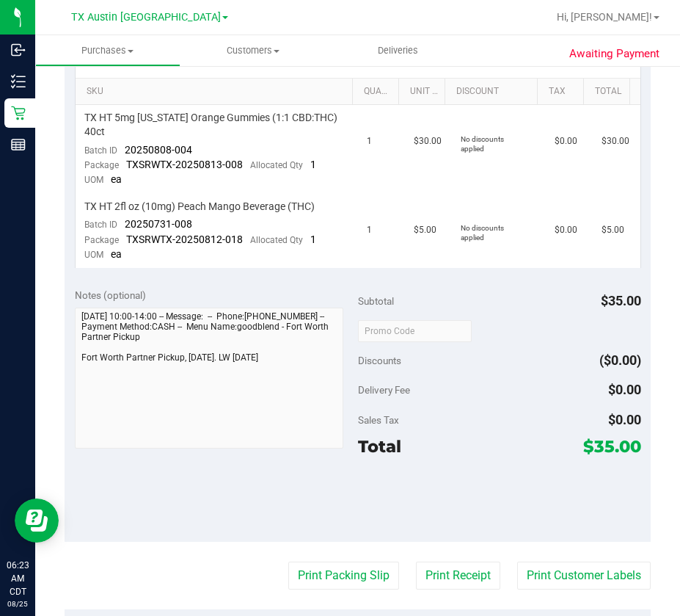
scroll to position [218, 0]
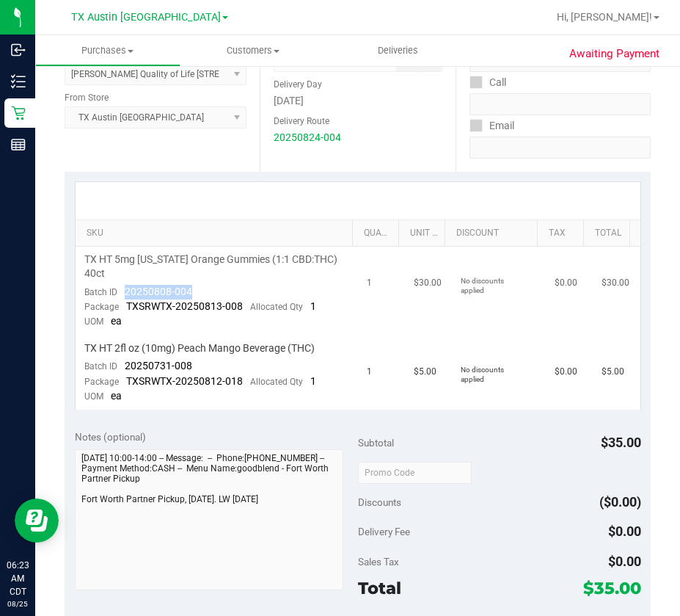
drag, startPoint x: 200, startPoint y: 285, endPoint x: 121, endPoint y: 293, distance: 78.9
click at [121, 293] on td "TX HT 5mg [US_STATE] Orange Gummies (1:1 CBD:THC) 40ct Batch ID 20250808-004 Pa…" at bounding box center [217, 291] width 283 height 89
drag, startPoint x: 197, startPoint y: 369, endPoint x: 120, endPoint y: 372, distance: 76.4
click at [120, 371] on td "TX HT 2fl oz (10mg) Peach Mango Beverage (THC) Batch ID 20250731-008 Package TX…" at bounding box center [217, 372] width 283 height 74
